Goal: Task Accomplishment & Management: Manage account settings

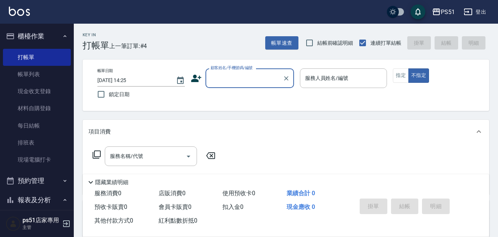
scroll to position [123, 0]
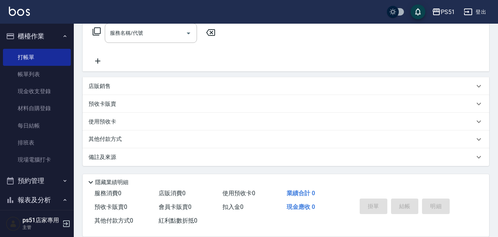
drag, startPoint x: 121, startPoint y: 83, endPoint x: 126, endPoint y: 83, distance: 5.2
click at [121, 83] on div "店販銷售" at bounding box center [282, 86] width 386 height 8
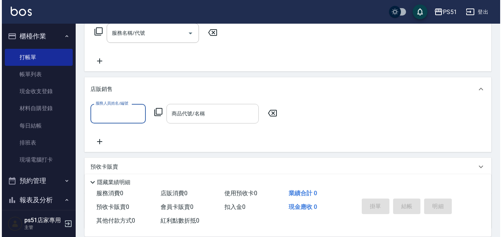
scroll to position [0, 0]
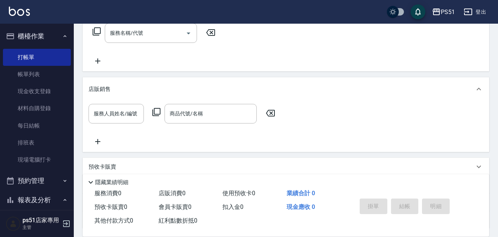
click at [160, 115] on icon at bounding box center [156, 111] width 9 height 9
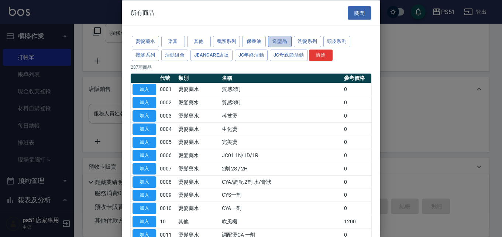
click at [274, 42] on button "造型品" at bounding box center [280, 41] width 24 height 11
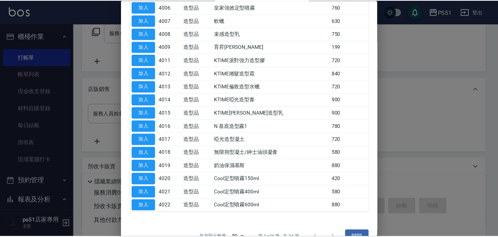
scroll to position [164, 0]
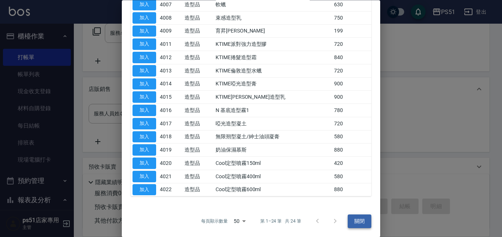
click at [350, 219] on button "關閉" at bounding box center [360, 221] width 24 height 14
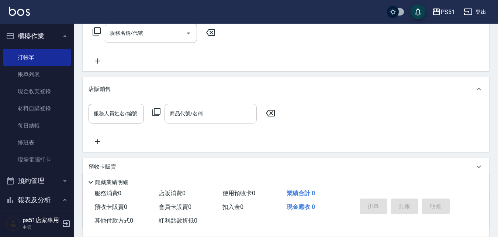
click at [199, 115] on div "商品代號/名稱 商品代號/名稱" at bounding box center [211, 114] width 92 height 20
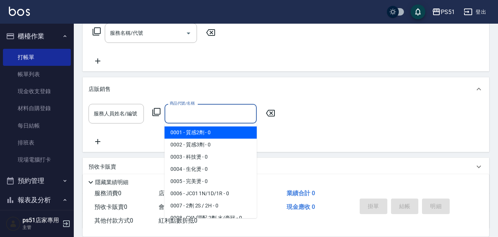
click at [179, 73] on div "項目消費 服務名稱/代號 服務名稱/代號 店販銷售 服務人員姓名/編號 服務人員姓名/編號 商品代號/名稱 商品代號/名稱 預收卡販賣 卡券名稱/代號 卡券名…" at bounding box center [286, 113] width 407 height 232
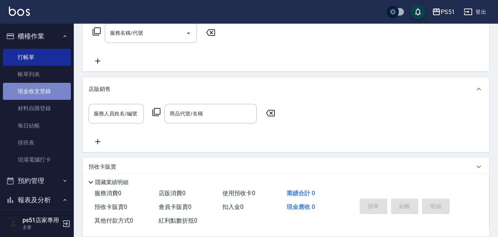
click at [48, 88] on link "現金收支登錄" at bounding box center [37, 91] width 68 height 17
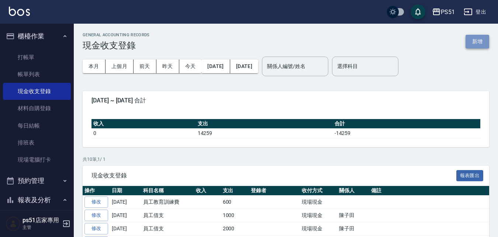
click at [481, 39] on button "新增" at bounding box center [478, 42] width 24 height 14
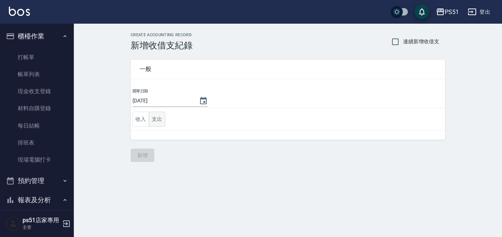
click at [159, 119] on button "支出" at bounding box center [157, 118] width 17 height 15
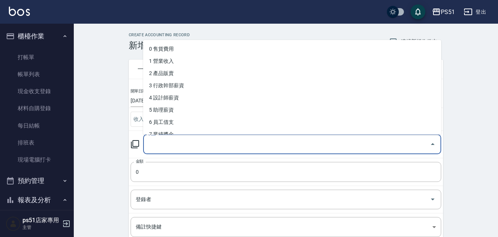
click at [182, 148] on input "科目" at bounding box center [287, 144] width 281 height 13
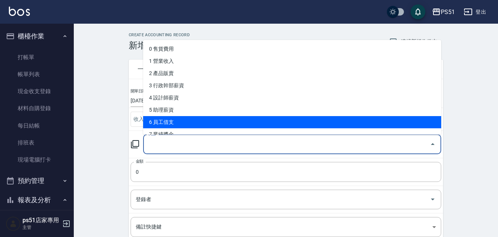
click at [193, 117] on li "6 員工借支" at bounding box center [292, 122] width 298 height 12
type input "6 員工借支"
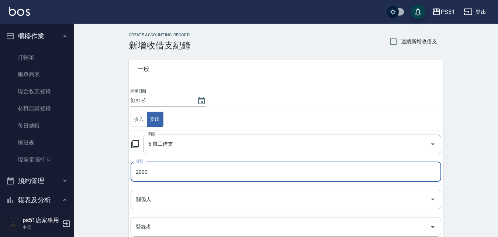
type input "2000"
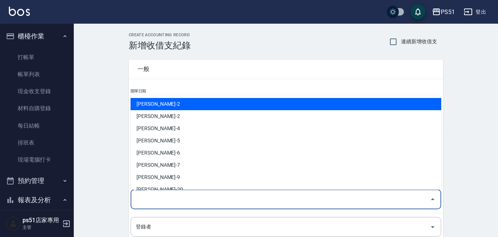
click at [187, 195] on input "關係人" at bounding box center [280, 199] width 293 height 13
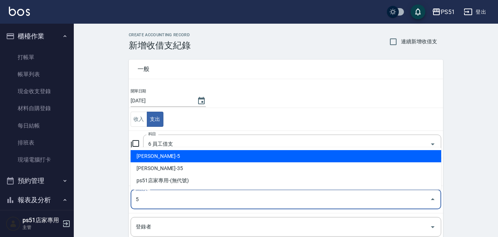
click at [177, 157] on li "[PERSON_NAME]-5" at bounding box center [286, 156] width 311 height 12
type input "[PERSON_NAME]-5"
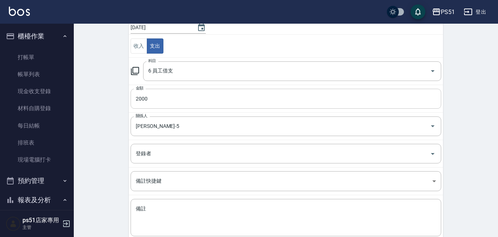
scroll to position [117, 0]
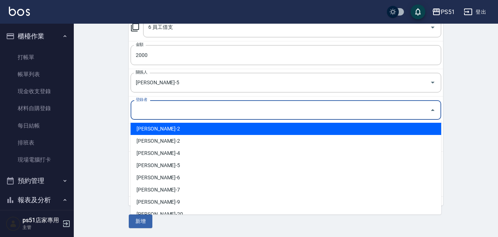
click at [157, 112] on input "登錄者" at bounding box center [280, 109] width 293 height 13
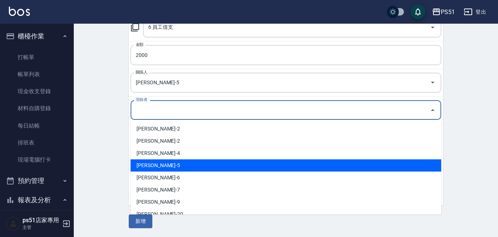
scroll to position [167, 0]
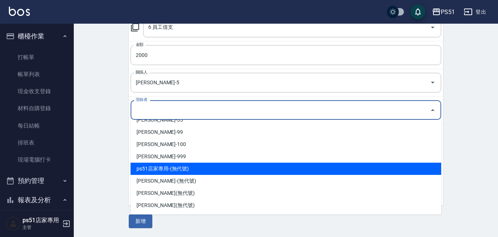
click at [179, 169] on li "ps51店家專用-(無代號)" at bounding box center [286, 168] width 311 height 12
type input "ps51店家專用-(無代號)"
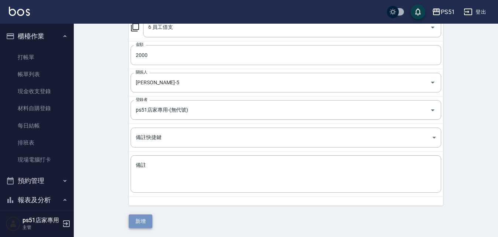
click at [140, 219] on button "新增" at bounding box center [141, 221] width 24 height 14
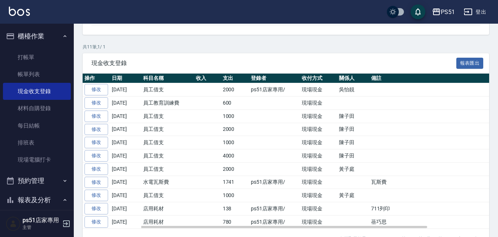
scroll to position [133, 0]
